Goal: Information Seeking & Learning: Learn about a topic

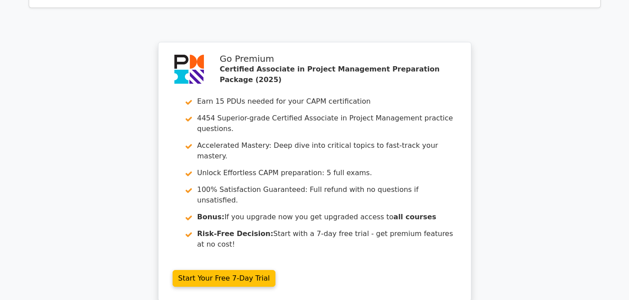
scroll to position [1656, 0]
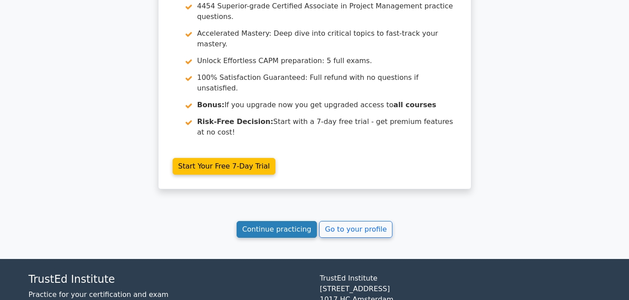
click at [276, 221] on link "Continue practicing" at bounding box center [277, 229] width 81 height 17
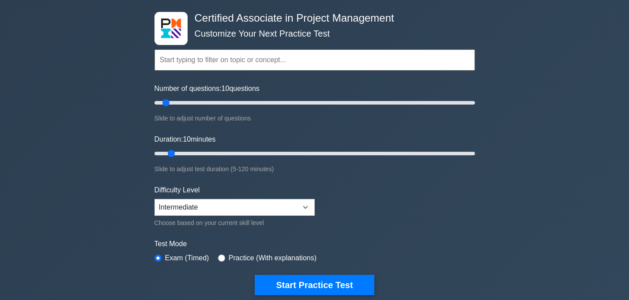
scroll to position [39, 0]
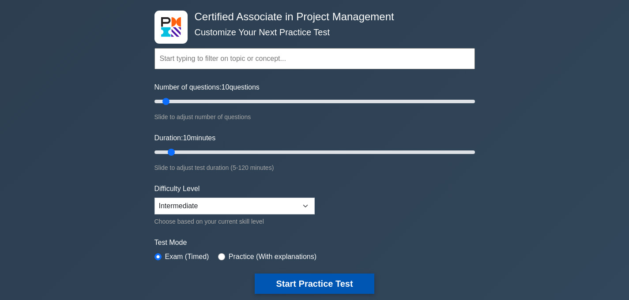
click at [293, 284] on button "Start Practice Test" at bounding box center [314, 284] width 119 height 20
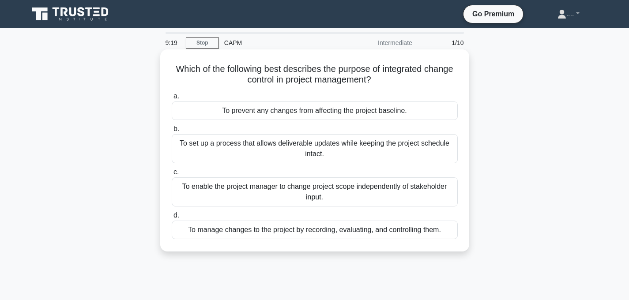
click at [325, 233] on div "To manage changes to the project by recording, evaluating, and controlling them." at bounding box center [315, 230] width 286 height 19
click at [172, 219] on input "d. To manage changes to the project by recording, evaluating, and controlling t…" at bounding box center [172, 216] width 0 height 6
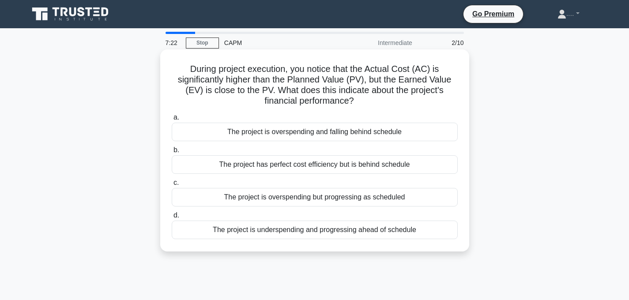
click at [441, 199] on div "The project is overspending but progressing as scheduled" at bounding box center [315, 197] width 286 height 19
click at [172, 186] on input "c. The project is overspending but progressing as scheduled" at bounding box center [172, 183] width 0 height 6
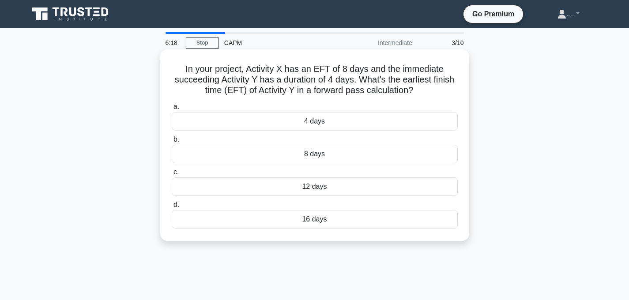
click at [401, 188] on div "12 days" at bounding box center [315, 187] width 286 height 19
click at [172, 175] on input "c. 12 days" at bounding box center [172, 173] width 0 height 6
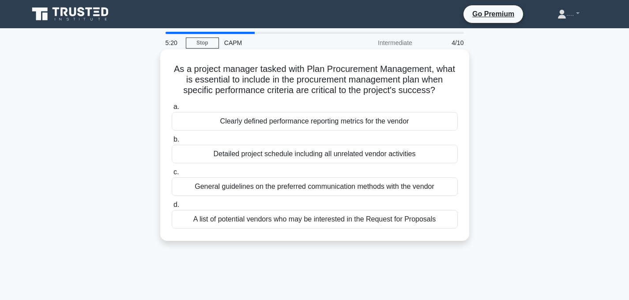
click at [283, 216] on div "A list of potential vendors who may be interested in the Request for Proposals" at bounding box center [315, 219] width 286 height 19
click at [172, 208] on input "d. A list of potential vendors who may be interested in the Request for Proposa…" at bounding box center [172, 205] width 0 height 6
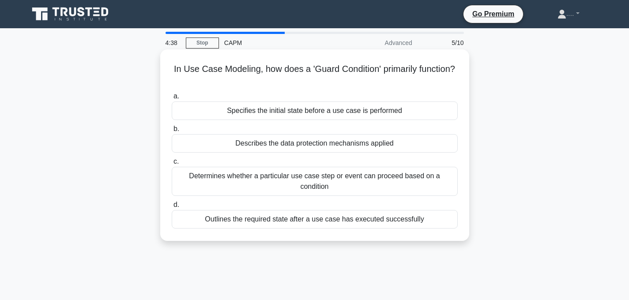
click at [273, 176] on div "Determines whether a particular use case step or event can proceed based on a c…" at bounding box center [315, 181] width 286 height 29
click at [172, 165] on input "c. Determines whether a particular use case step or event can proceed based on …" at bounding box center [172, 162] width 0 height 6
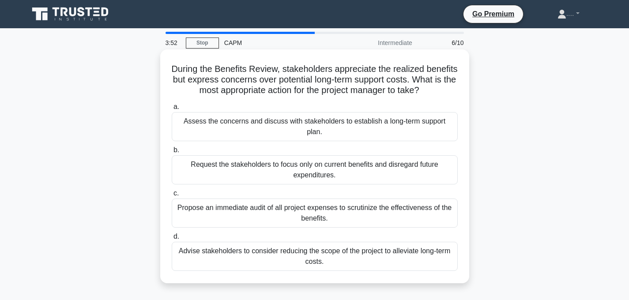
click at [288, 124] on div "Assess the concerns and discuss with stakeholders to establish a long-term supp…" at bounding box center [315, 126] width 286 height 29
click at [172, 110] on input "a. Assess the concerns and discuss with stakeholders to establish a long-term s…" at bounding box center [172, 107] width 0 height 6
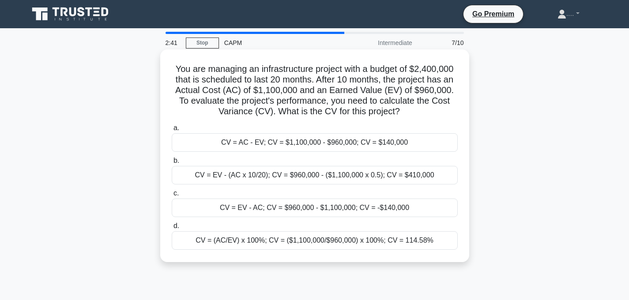
click at [296, 210] on div "CV = EV - AC; CV = $960,000 - $1,100,000; CV = -$140,000" at bounding box center [315, 208] width 286 height 19
click at [172, 197] on input "c. CV = EV - AC; CV = $960,000 - $1,100,000; CV = -$140,000" at bounding box center [172, 194] width 0 height 6
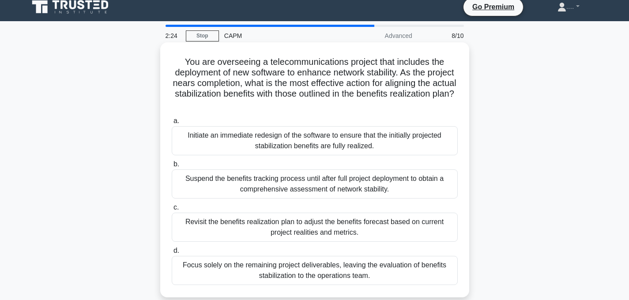
scroll to position [9, 0]
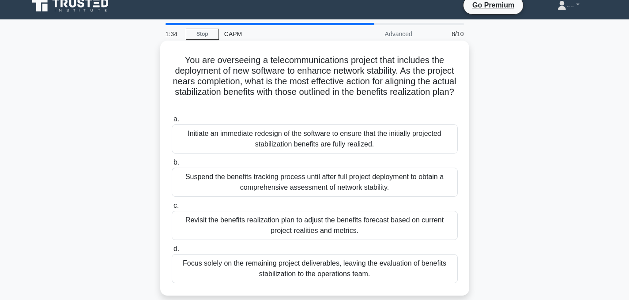
click at [444, 141] on div "Initiate an immediate redesign of the software to ensure that the initially pro…" at bounding box center [315, 139] width 286 height 29
click at [172, 122] on input "a. Initiate an immediate redesign of the software to ensure that the initially …" at bounding box center [172, 120] width 0 height 6
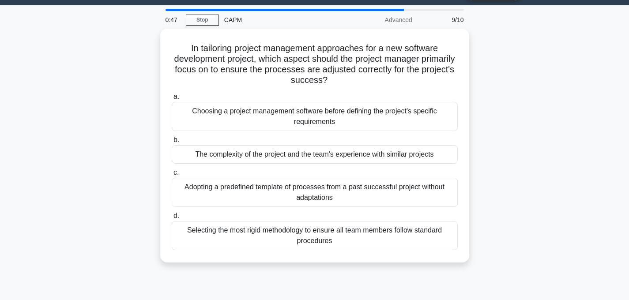
scroll to position [19, 0]
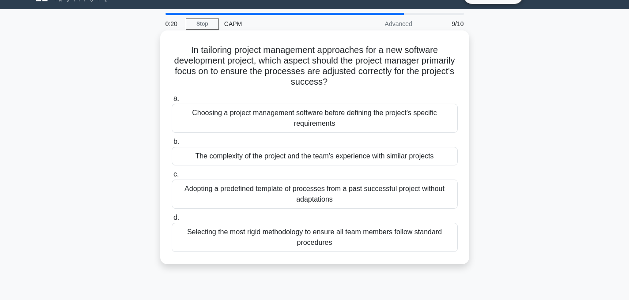
click at [448, 204] on div "Adopting a predefined template of processes from a past successful project with…" at bounding box center [315, 194] width 286 height 29
click at [172, 178] on input "c. Adopting a predefined template of processes from a past successful project w…" at bounding box center [172, 175] width 0 height 6
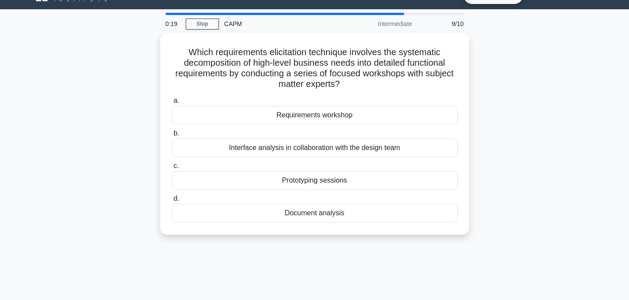
scroll to position [0, 0]
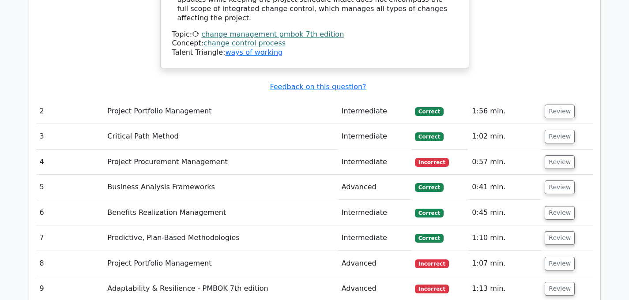
scroll to position [1192, 0]
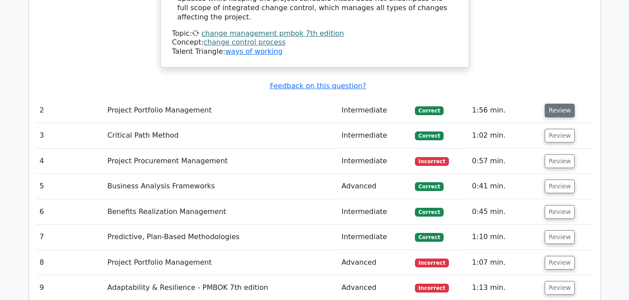
click at [558, 104] on button "Review" at bounding box center [560, 111] width 30 height 14
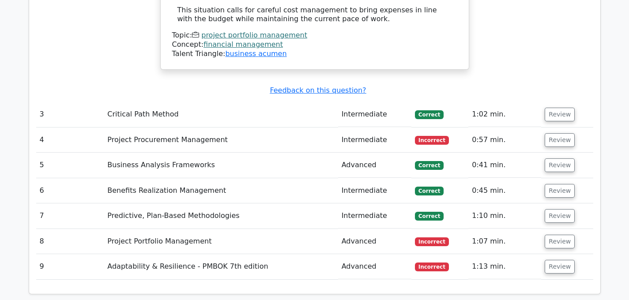
scroll to position [1729, 0]
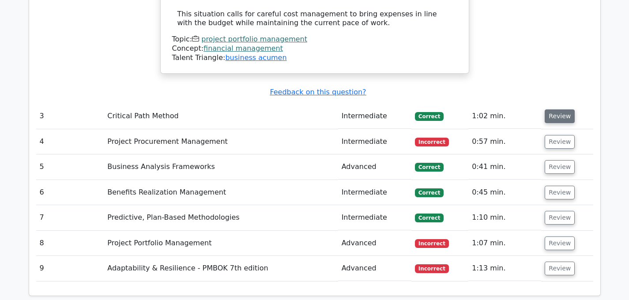
click at [545, 110] on button "Review" at bounding box center [560, 117] width 30 height 14
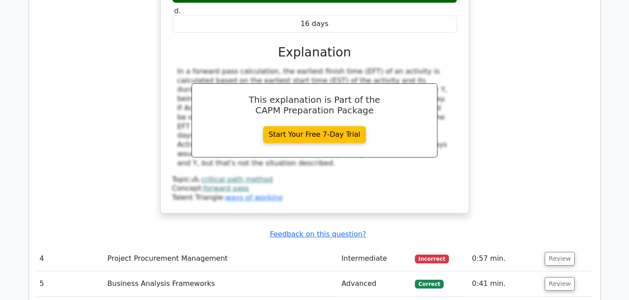
scroll to position [2003, 0]
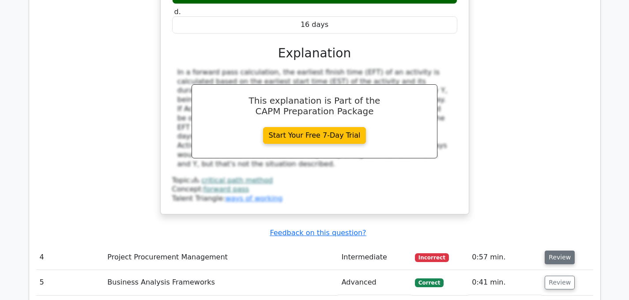
click at [554, 251] on button "Review" at bounding box center [560, 258] width 30 height 14
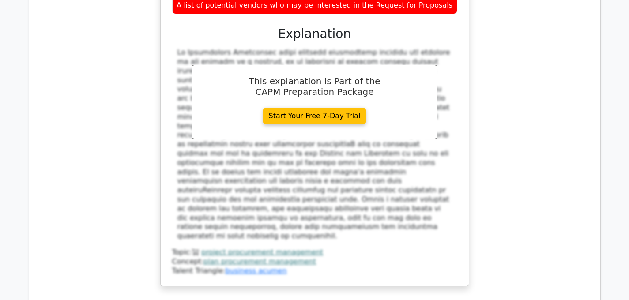
scroll to position [2438, 0]
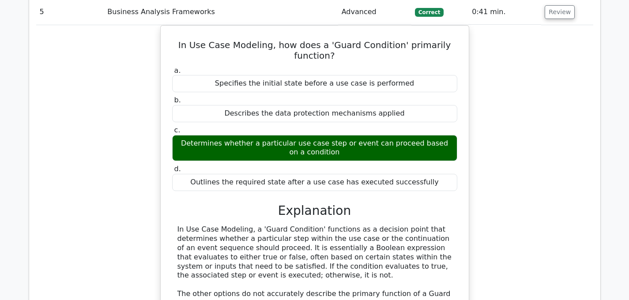
scroll to position [2783, 0]
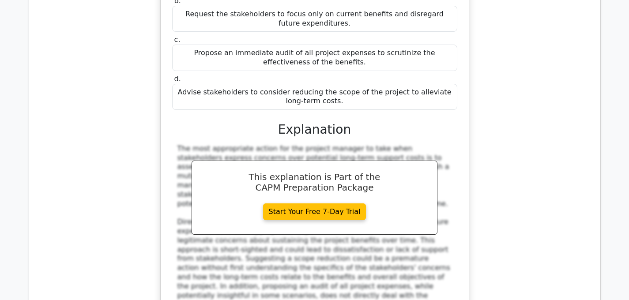
scroll to position [3297, 0]
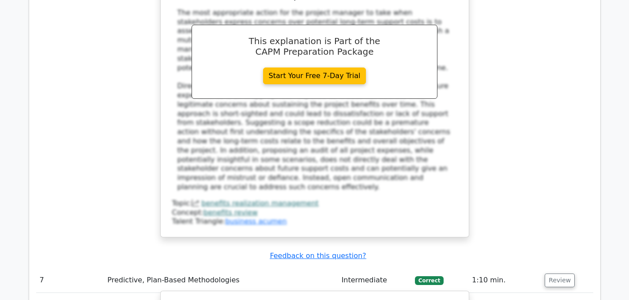
scroll to position [3441, 0]
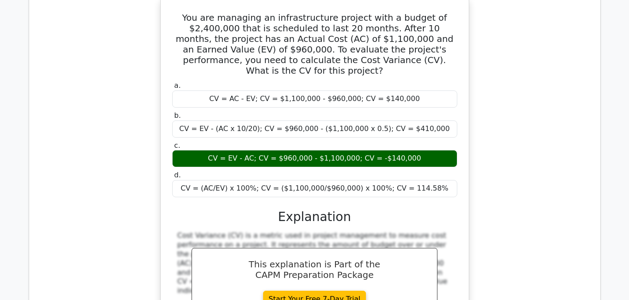
scroll to position [3728, 0]
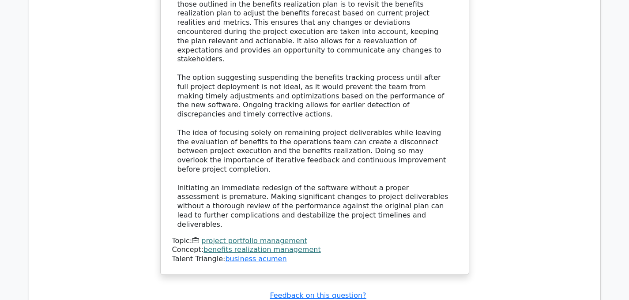
scroll to position [4441, 0]
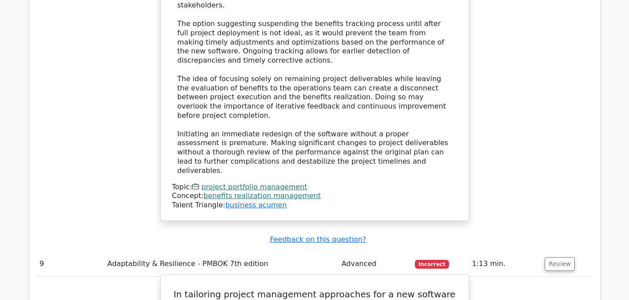
scroll to position [4498, 0]
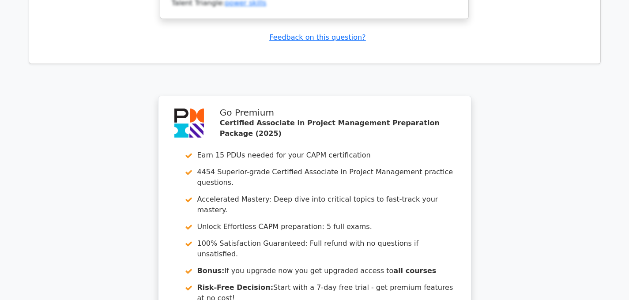
scroll to position [5172, 0]
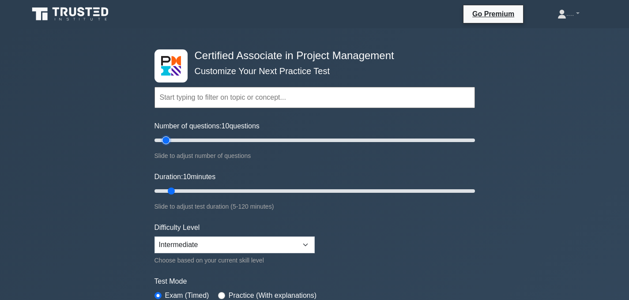
type input "5"
click at [156, 140] on input "Number of questions: 10 questions" at bounding box center [315, 140] width 321 height 11
type input "5"
click at [156, 190] on input "Duration: 10 minutes" at bounding box center [315, 191] width 321 height 11
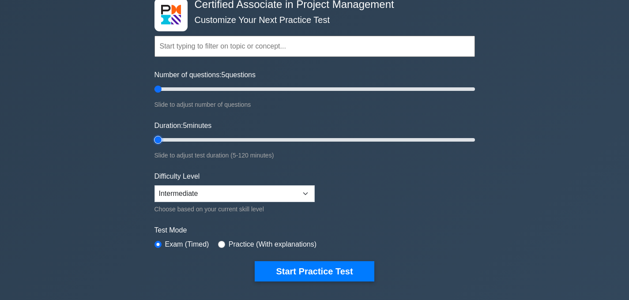
scroll to position [53, 0]
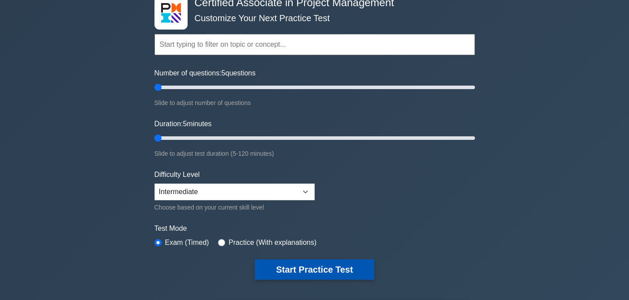
click at [271, 265] on button "Start Practice Test" at bounding box center [314, 270] width 119 height 20
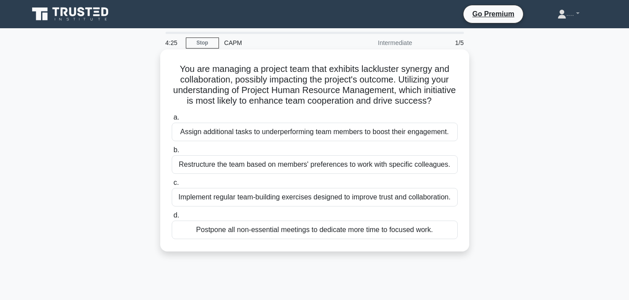
click at [304, 200] on div "Implement regular team-building exercises designed to improve trust and collabo…" at bounding box center [315, 197] width 286 height 19
click at [172, 186] on input "c. Implement regular team-building exercises designed to improve trust and coll…" at bounding box center [172, 183] width 0 height 6
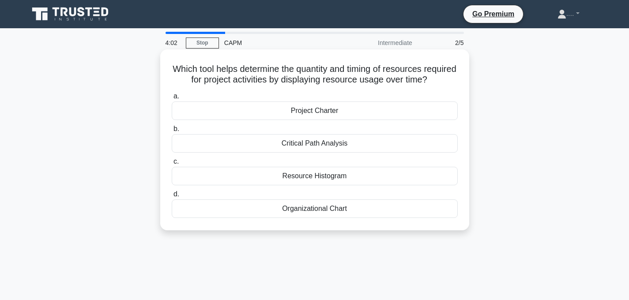
click at [332, 180] on div "Resource Histogram" at bounding box center [315, 176] width 286 height 19
click at [172, 165] on input "c. Resource Histogram" at bounding box center [172, 162] width 0 height 6
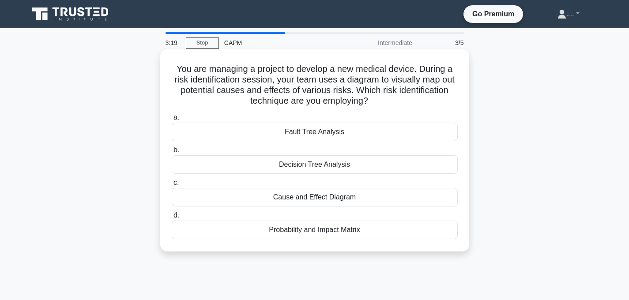
click at [310, 200] on div "Cause and Effect Diagram" at bounding box center [315, 197] width 286 height 19
click at [172, 186] on input "c. Cause and Effect Diagram" at bounding box center [172, 183] width 0 height 6
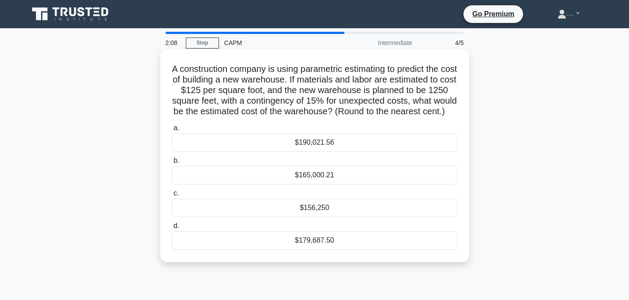
click at [312, 185] on div "$165,000.21" at bounding box center [315, 175] width 286 height 19
click at [172, 164] on input "b. $165,000.21" at bounding box center [172, 161] width 0 height 6
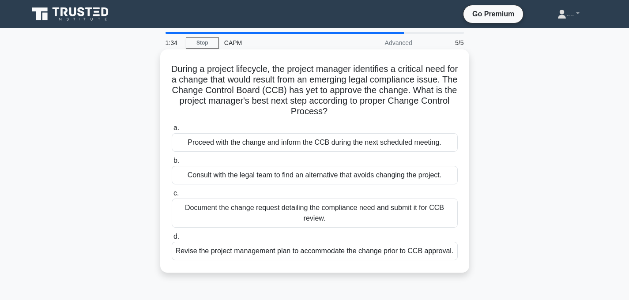
click at [334, 217] on div "Document the change request detailing the compliance need and submit it for CCB…" at bounding box center [315, 213] width 286 height 29
click at [172, 197] on input "c. Document the change request detailing the compliance need and submit it for …" at bounding box center [172, 194] width 0 height 6
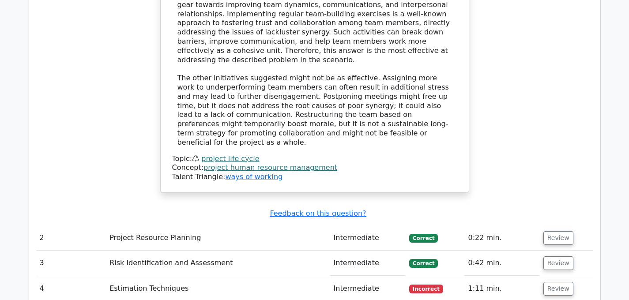
scroll to position [1026, 0]
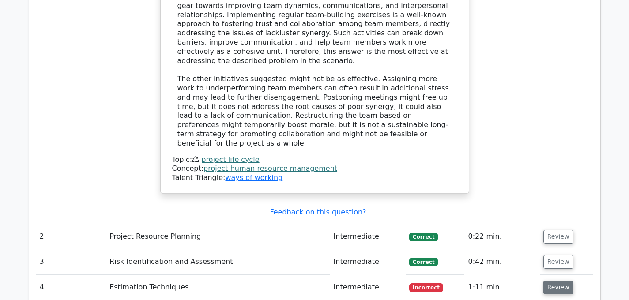
click at [555, 281] on button "Review" at bounding box center [559, 288] width 30 height 14
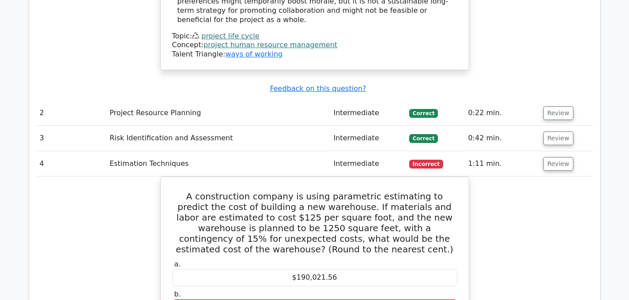
scroll to position [1145, 0]
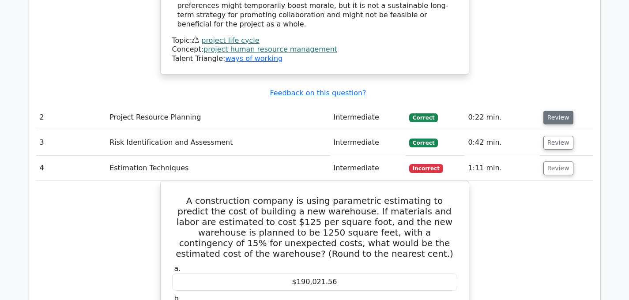
click at [559, 111] on button "Review" at bounding box center [559, 118] width 30 height 14
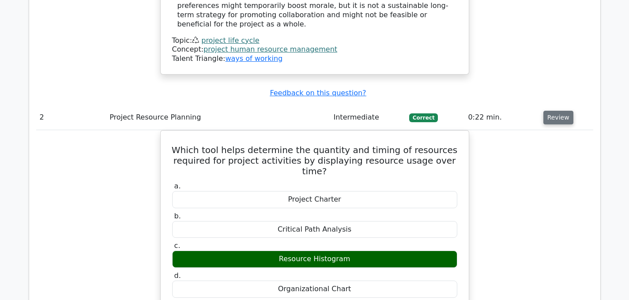
click at [555, 111] on button "Review" at bounding box center [559, 118] width 30 height 14
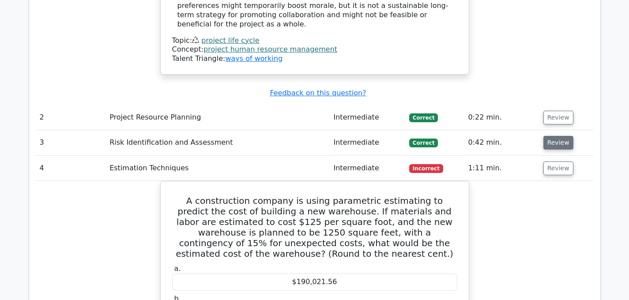
click at [553, 136] on button "Review" at bounding box center [559, 143] width 30 height 14
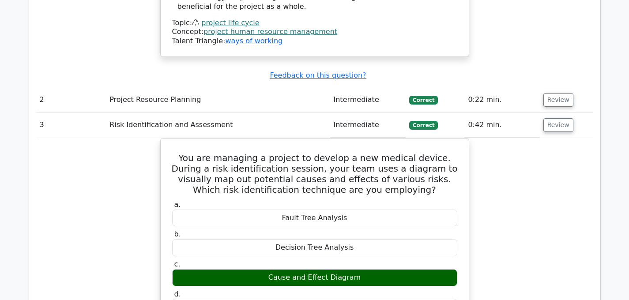
scroll to position [1164, 0]
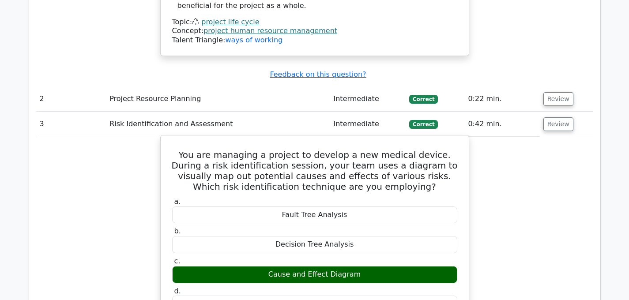
click at [349, 197] on label "a. Fault Tree Analysis" at bounding box center [314, 210] width 285 height 26
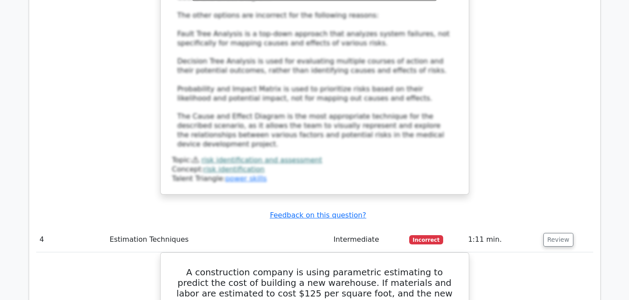
scroll to position [1612, 0]
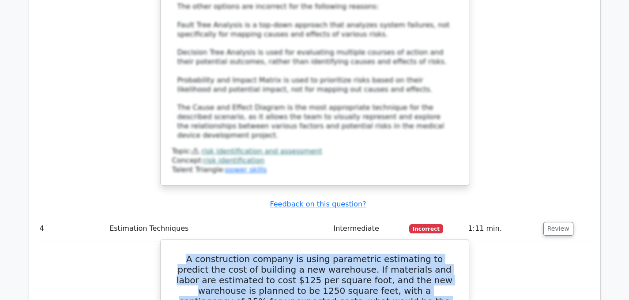
drag, startPoint x: 181, startPoint y: 187, endPoint x: 349, endPoint y: 250, distance: 180.1
copy h5 "A construction company is using parametric estimating to predict the cost of bu…"
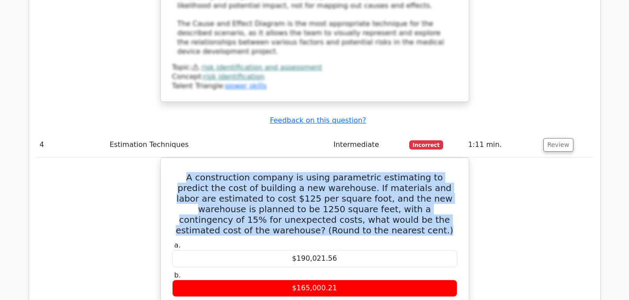
scroll to position [1699, 0]
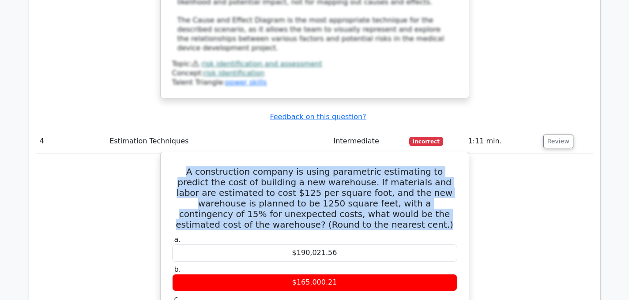
click at [177, 265] on span "b." at bounding box center [177, 269] width 7 height 8
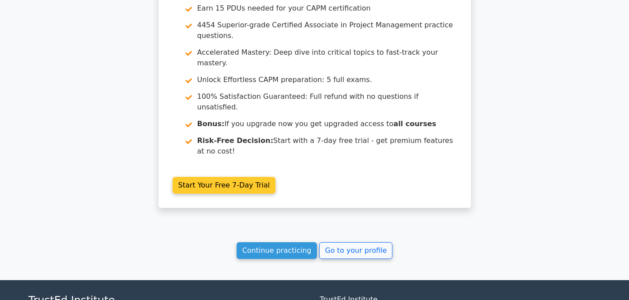
scroll to position [2377, 0]
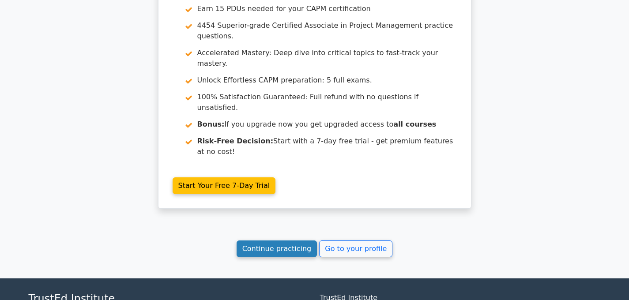
click at [267, 241] on link "Continue practicing" at bounding box center [277, 249] width 81 height 17
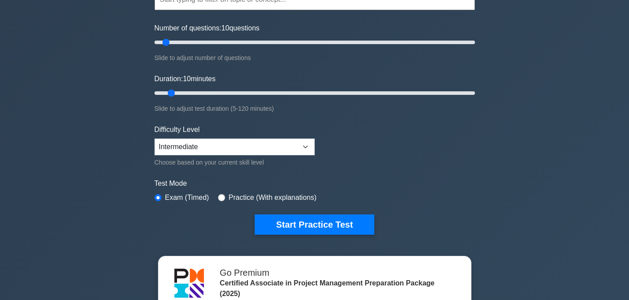
scroll to position [96, 0]
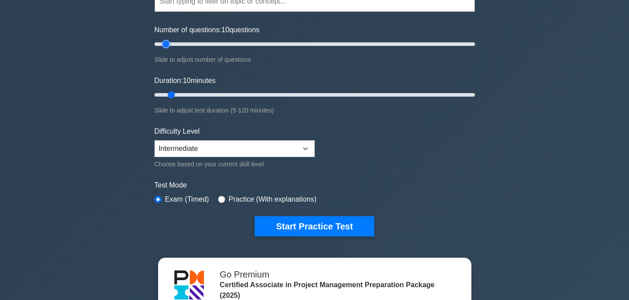
type input "5"
click at [156, 44] on input "Number of questions: 10 questions" at bounding box center [315, 44] width 321 height 11
type input "5"
click at [156, 95] on input "Duration: 10 minutes" at bounding box center [315, 95] width 321 height 11
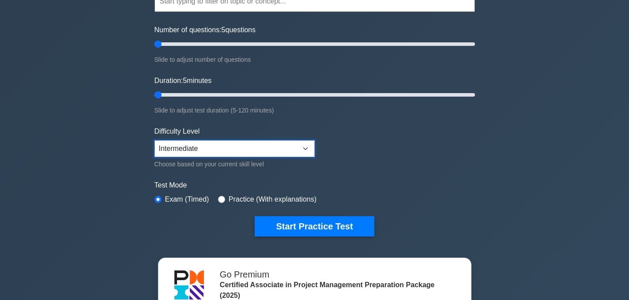
click at [235, 150] on select "Beginner Intermediate Expert" at bounding box center [235, 148] width 160 height 17
select select "expert"
click at [155, 140] on select "Beginner Intermediate Expert" at bounding box center [235, 148] width 160 height 17
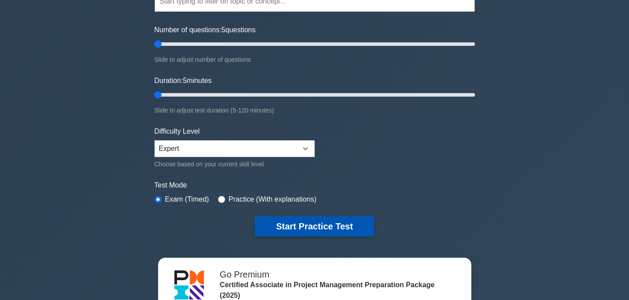
click at [286, 227] on button "Start Practice Test" at bounding box center [314, 226] width 119 height 20
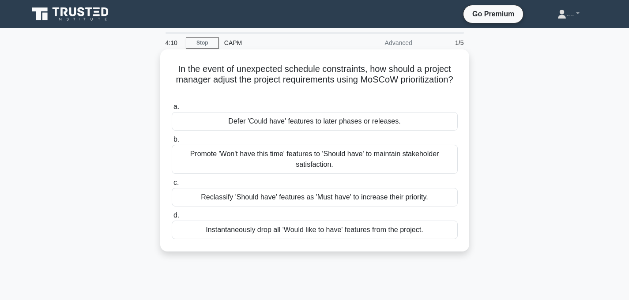
click at [328, 161] on div "Promote 'Won't have this time' features to 'Should have' to maintain stakeholde…" at bounding box center [315, 159] width 286 height 29
click at [172, 143] on input "b. Promote 'Won't have this time' features to 'Should have' to maintain stakeho…" at bounding box center [172, 140] width 0 height 6
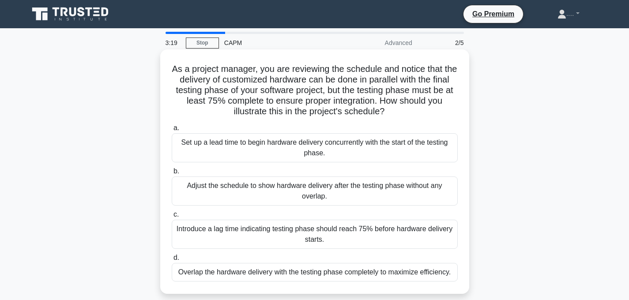
click at [259, 240] on div "Introduce a lag time indicating testing phase should reach 75% before hardware …" at bounding box center [315, 234] width 286 height 29
click at [172, 218] on input "c. Introduce a lag time indicating testing phase should reach 75% before hardwa…" at bounding box center [172, 215] width 0 height 6
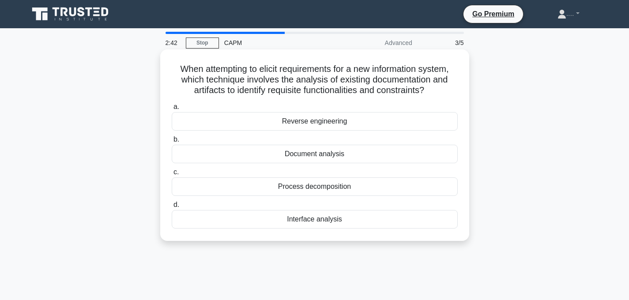
click at [308, 159] on div "Document analysis" at bounding box center [315, 154] width 286 height 19
click at [172, 143] on input "b. Document analysis" at bounding box center [172, 140] width 0 height 6
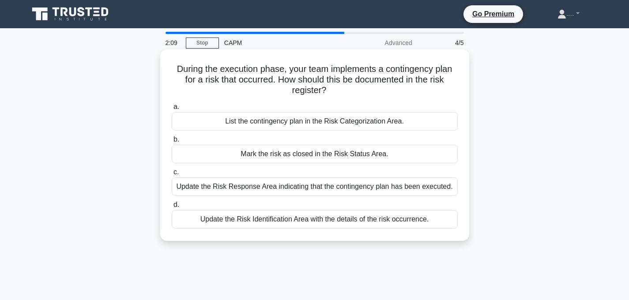
click at [267, 191] on div "Update the Risk Response Area indicating that the contingency plan has been exe…" at bounding box center [315, 187] width 286 height 19
click at [172, 175] on input "c. Update the Risk Response Area indicating that the contingency plan has been …" at bounding box center [172, 173] width 0 height 6
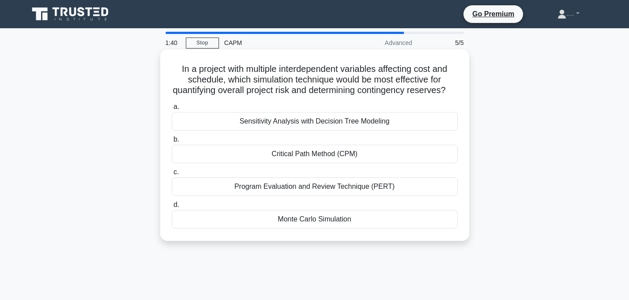
click at [314, 218] on div "Monte Carlo Simulation" at bounding box center [315, 219] width 286 height 19
click at [172, 208] on input "d. Monte Carlo Simulation" at bounding box center [172, 205] width 0 height 6
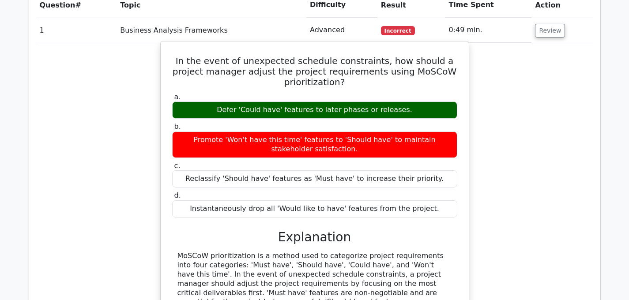
scroll to position [705, 0]
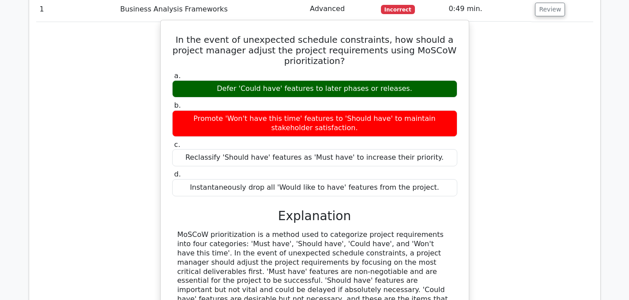
scroll to position [729, 0]
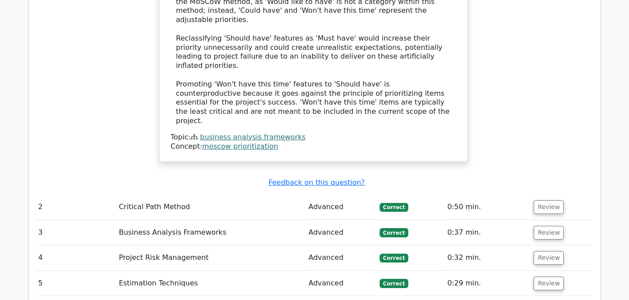
scroll to position [1089, 0]
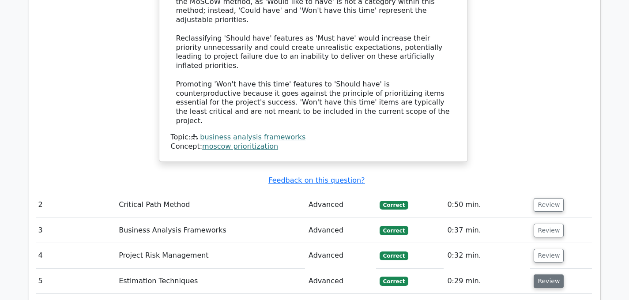
click at [545, 275] on button "Review" at bounding box center [549, 282] width 30 height 14
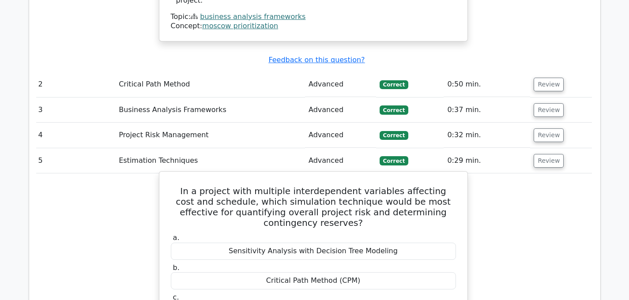
scroll to position [1213, 0]
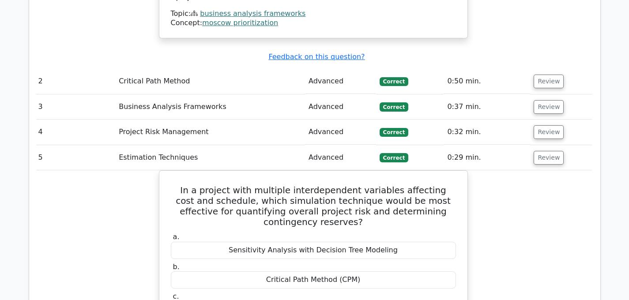
click at [584, 120] on td "Review" at bounding box center [560, 132] width 61 height 25
click at [554, 125] on button "Review" at bounding box center [549, 132] width 30 height 14
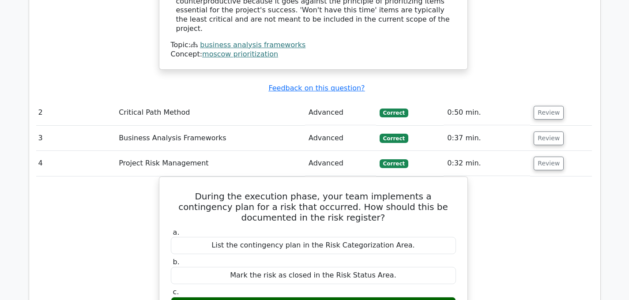
scroll to position [1181, 0]
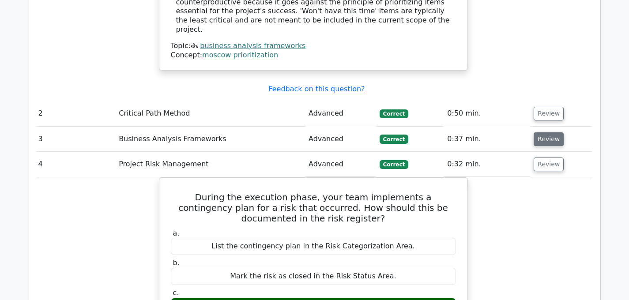
click at [542, 132] on button "Review" at bounding box center [549, 139] width 30 height 14
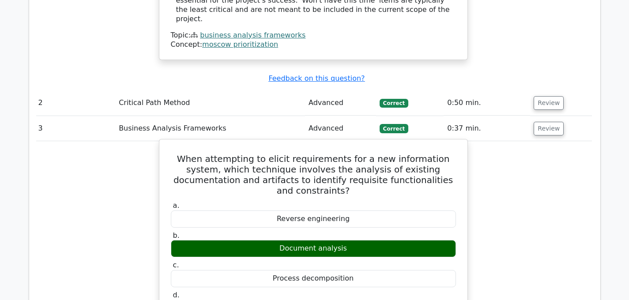
scroll to position [1194, 0]
